Goal: Task Accomplishment & Management: Manage account settings

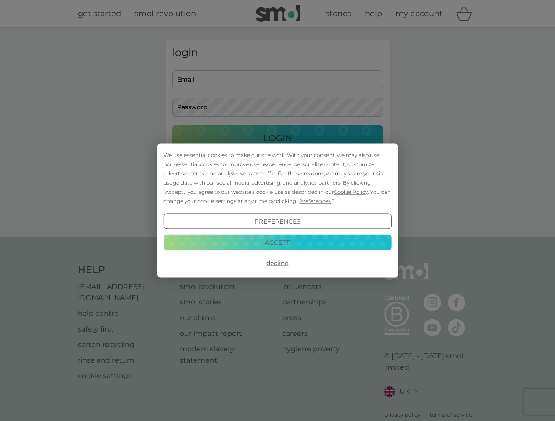
click at [351, 192] on span "Cookie Policy" at bounding box center [351, 192] width 34 height 7
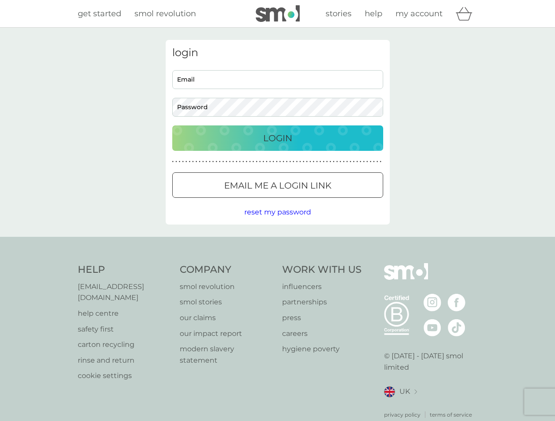
click at [314, 201] on div "login Email Password Login ● ● ● ● ● ● ● ● ● ● ● ● ● ● ● ● ● ● ● ● ● ● ● ● ● ● …" at bounding box center [278, 132] width 224 height 185
click at [277, 222] on div "login Email Password Login ● ● ● ● ● ● ● ● ● ● ● ● ● ● ● ● ● ● ● ● ● ● ● ● ● ● …" at bounding box center [278, 132] width 224 height 185
click at [277, 263] on div "Help [EMAIL_ADDRESS][DOMAIN_NAME] help centre safety first carton recycling rin…" at bounding box center [278, 341] width 400 height 156
click at [277, 242] on div "Help [EMAIL_ADDRESS][DOMAIN_NAME] help centre safety first carton recycling rin…" at bounding box center [277, 341] width 555 height 209
